Goal: Task Accomplishment & Management: Use online tool/utility

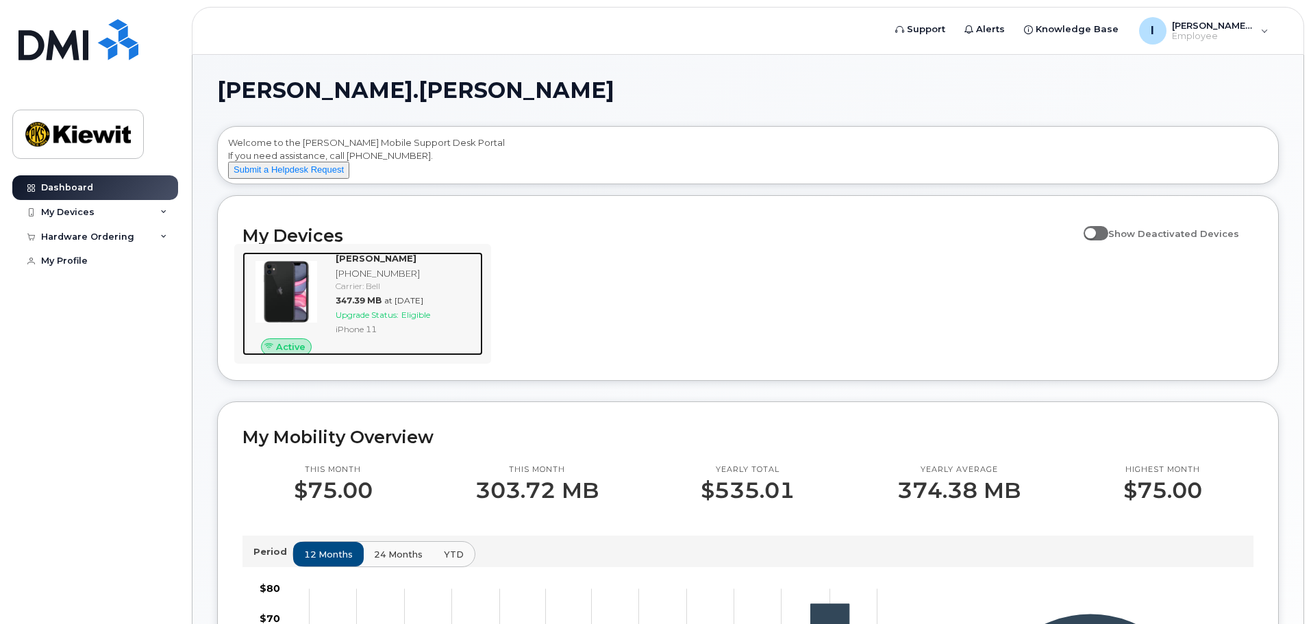
click at [382, 320] on span "Upgrade Status:" at bounding box center [367, 315] width 63 height 10
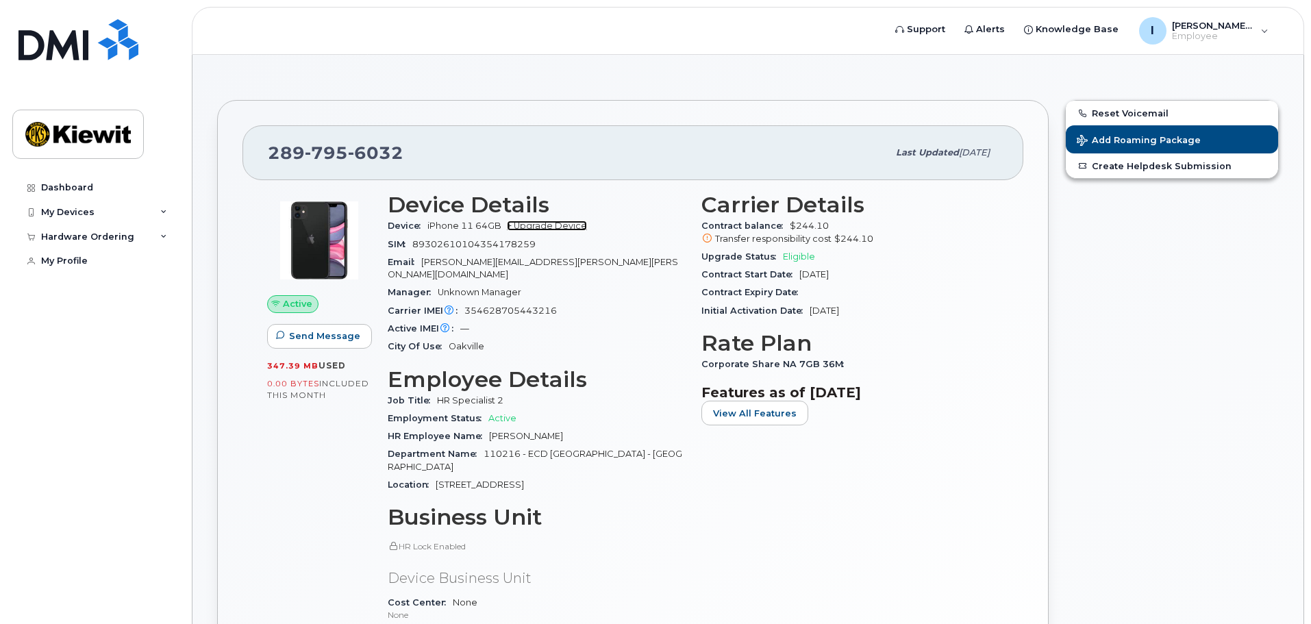
click at [567, 227] on link "+ Upgrade Device" at bounding box center [547, 226] width 80 height 10
click at [1092, 320] on div "Reset Voicemail Add Roaming Package Create Helpdesk Submission" at bounding box center [1172, 458] width 230 height 733
